Goal: Information Seeking & Learning: Learn about a topic

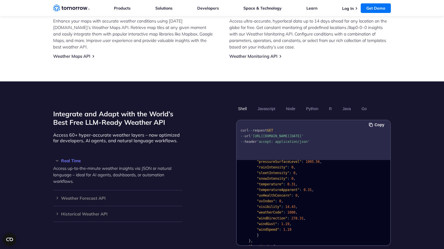
scroll to position [118, 0]
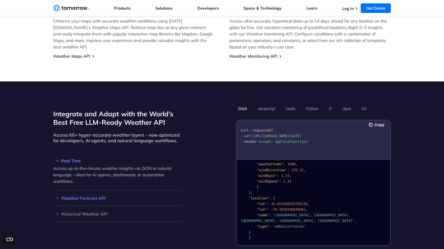
click at [84, 196] on h3 "Weather Forecast API" at bounding box center [117, 198] width 129 height 4
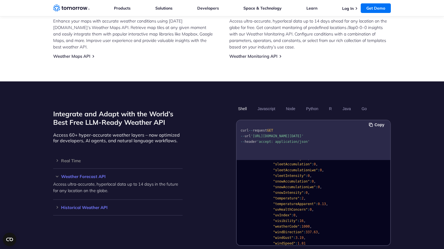
click at [88, 205] on h3 "Historical Weather API" at bounding box center [117, 207] width 129 height 4
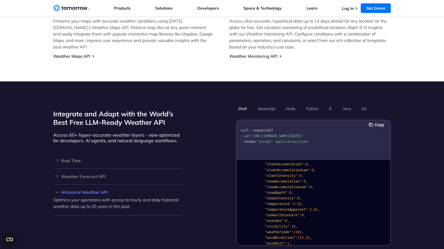
click at [94, 190] on h3 "Historical Weather API" at bounding box center [117, 192] width 129 height 4
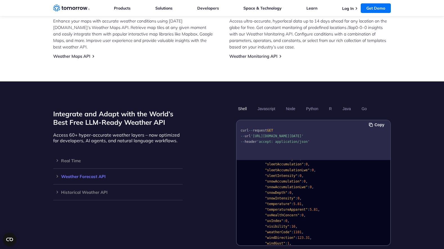
click at [93, 174] on h3 "Weather Forecast API" at bounding box center [117, 176] width 129 height 4
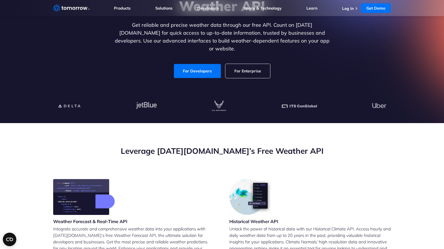
scroll to position [0, 0]
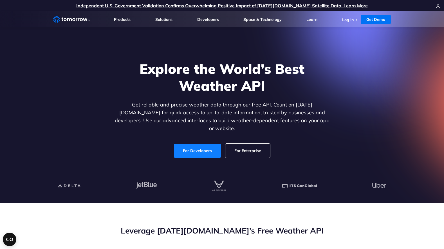
click at [211, 145] on link "For Developers" at bounding box center [197, 151] width 47 height 14
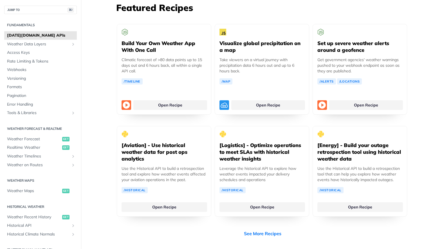
scroll to position [1250, 0]
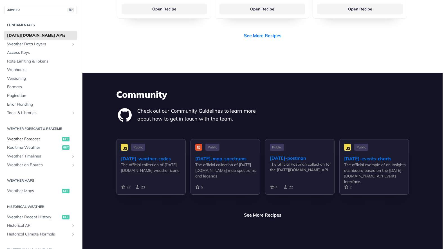
click at [37, 136] on span "Weather Forecast" at bounding box center [34, 139] width 54 height 6
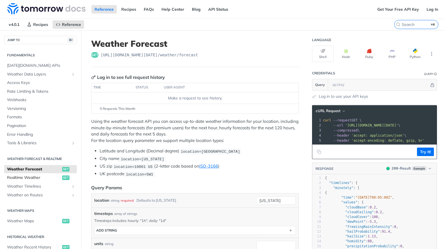
click at [42, 176] on span "Realtime Weather" at bounding box center [34, 178] width 54 height 6
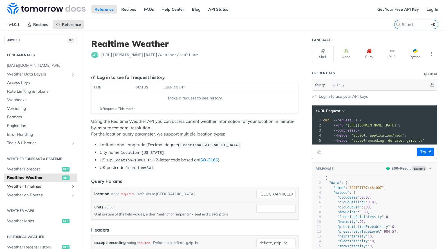
click at [39, 184] on span "Weather Timelines" at bounding box center [38, 187] width 62 height 6
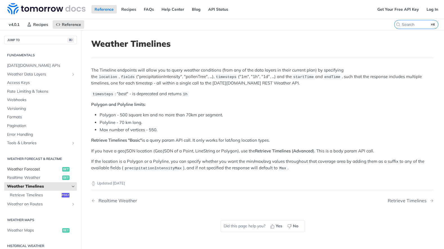
click at [42, 170] on span "Weather Forecast" at bounding box center [34, 169] width 54 height 6
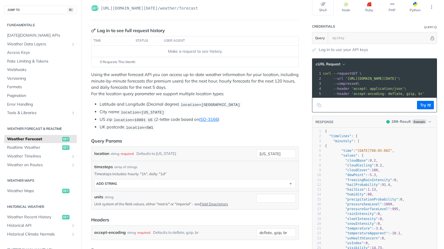
scroll to position [53, 0]
